Goal: Information Seeking & Learning: Find specific fact

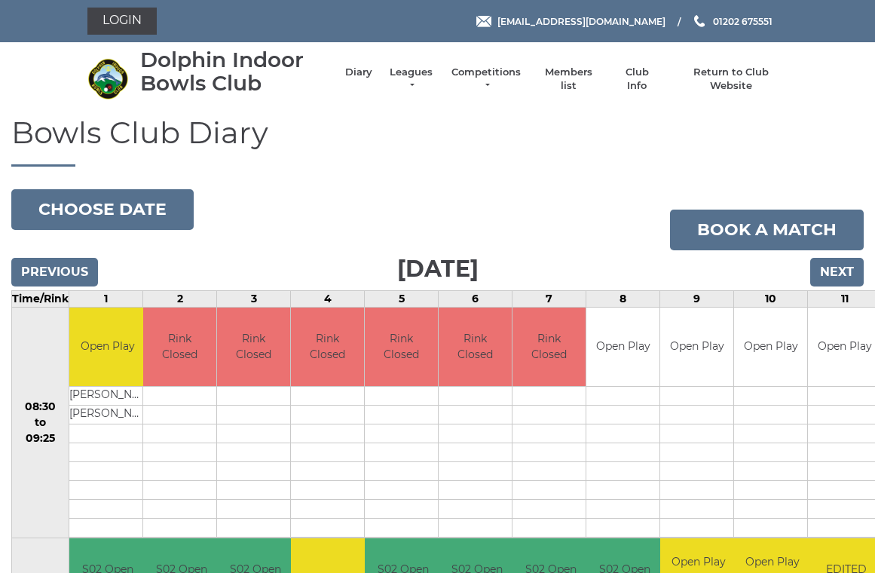
scroll to position [6, 0]
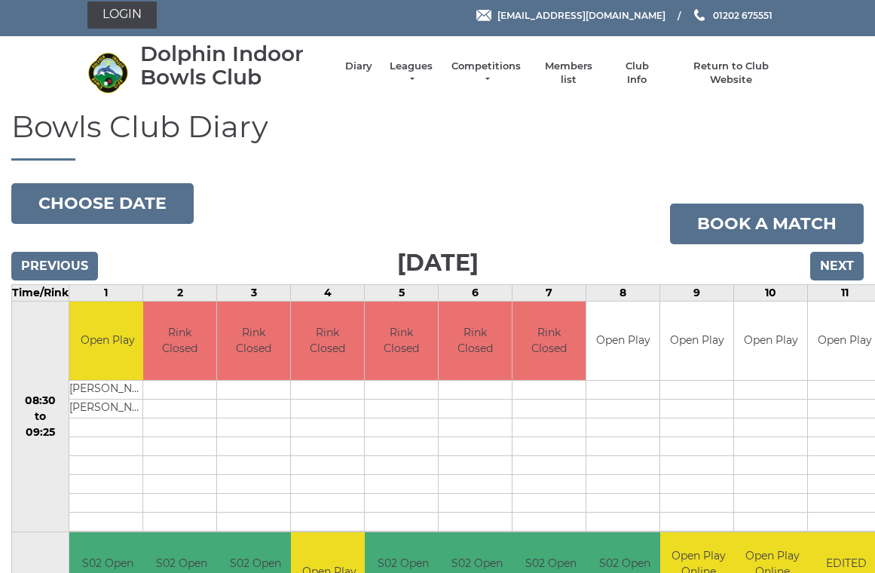
click at [574, 69] on link "Members list" at bounding box center [569, 73] width 63 height 27
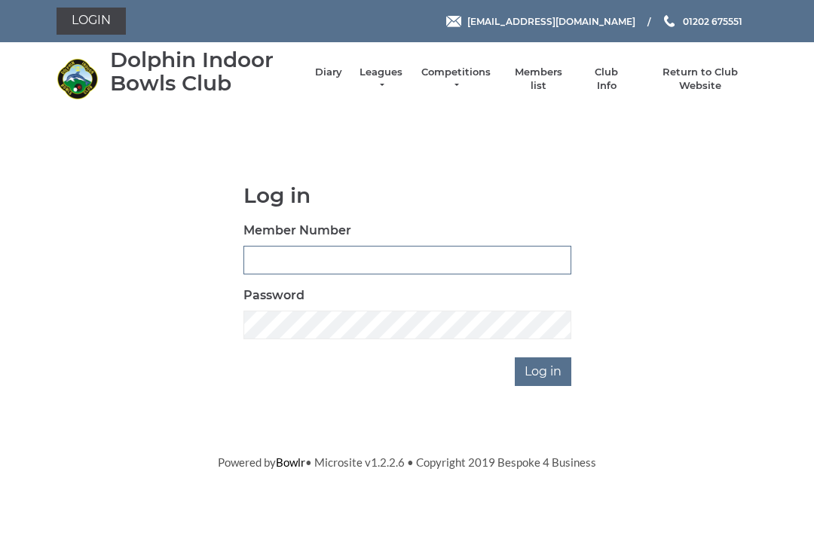
click at [270, 262] on input "Member Number" at bounding box center [408, 260] width 328 height 29
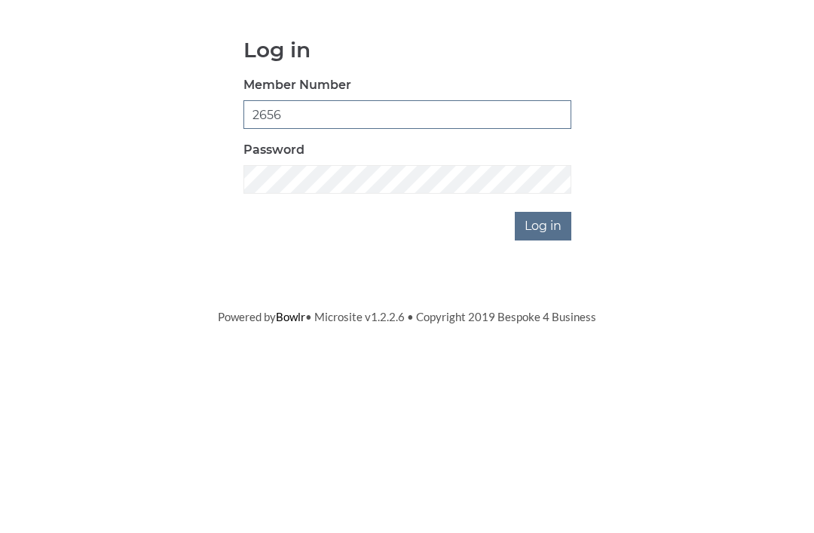
type input "2656"
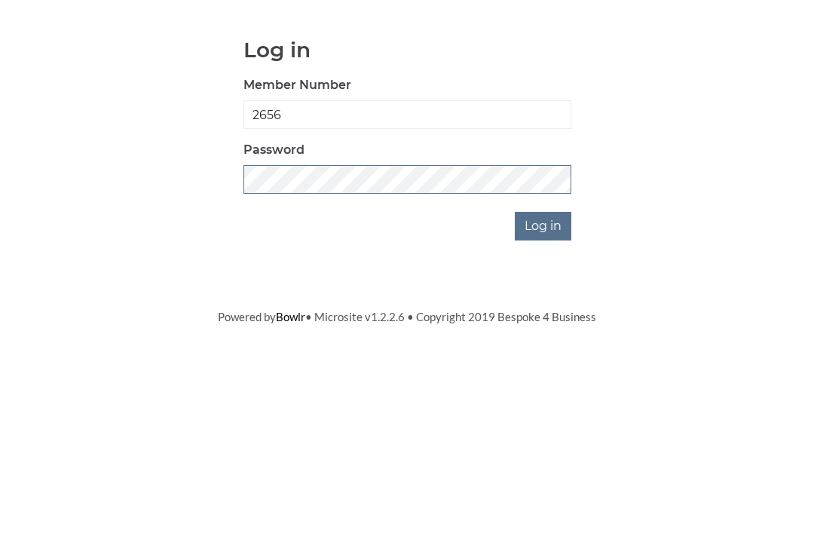
click at [544, 357] on input "Log in" at bounding box center [543, 371] width 57 height 29
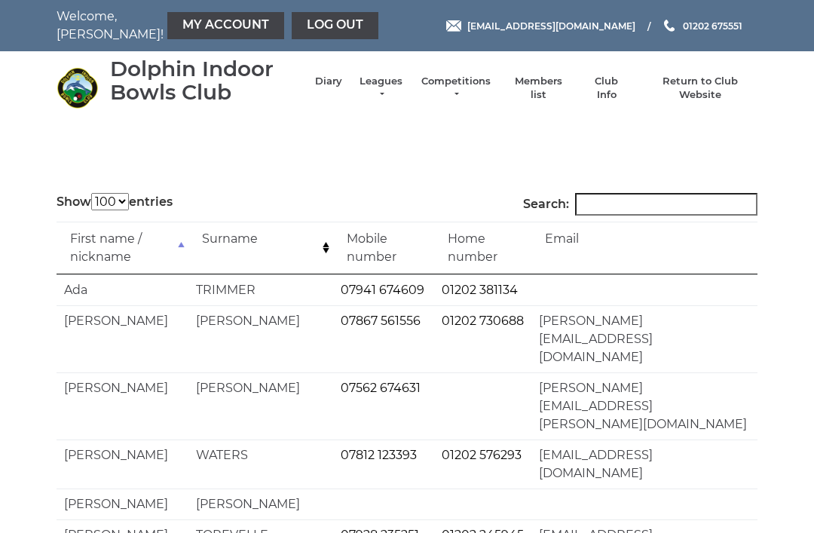
select select "100"
click at [624, 211] on input "Search:" at bounding box center [666, 204] width 182 height 23
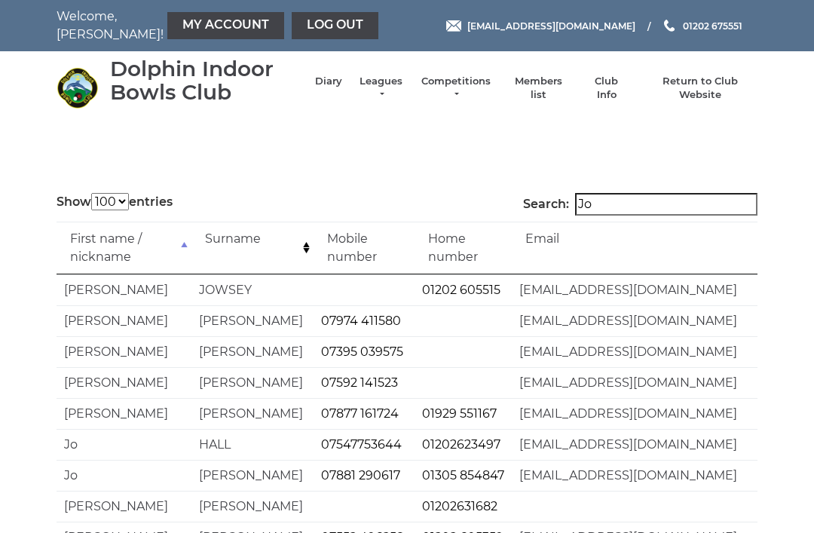
click at [644, 210] on input "Jo" at bounding box center [666, 204] width 182 height 23
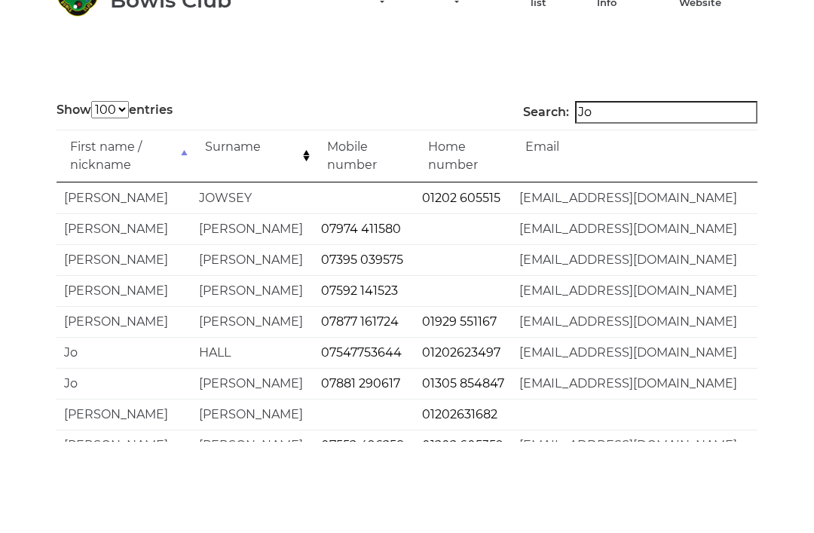
type input "J"
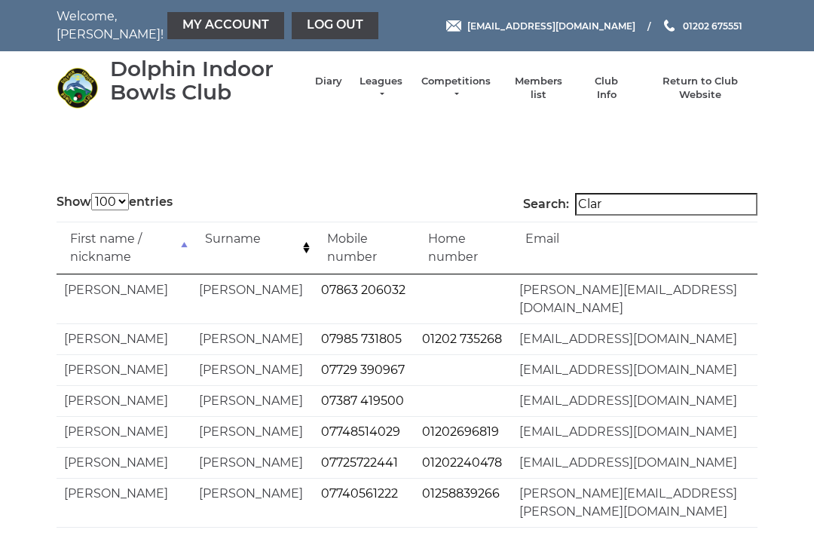
type input "Clar"
click at [292, 32] on link "Log out" at bounding box center [335, 25] width 87 height 27
